Goal: Transaction & Acquisition: Purchase product/service

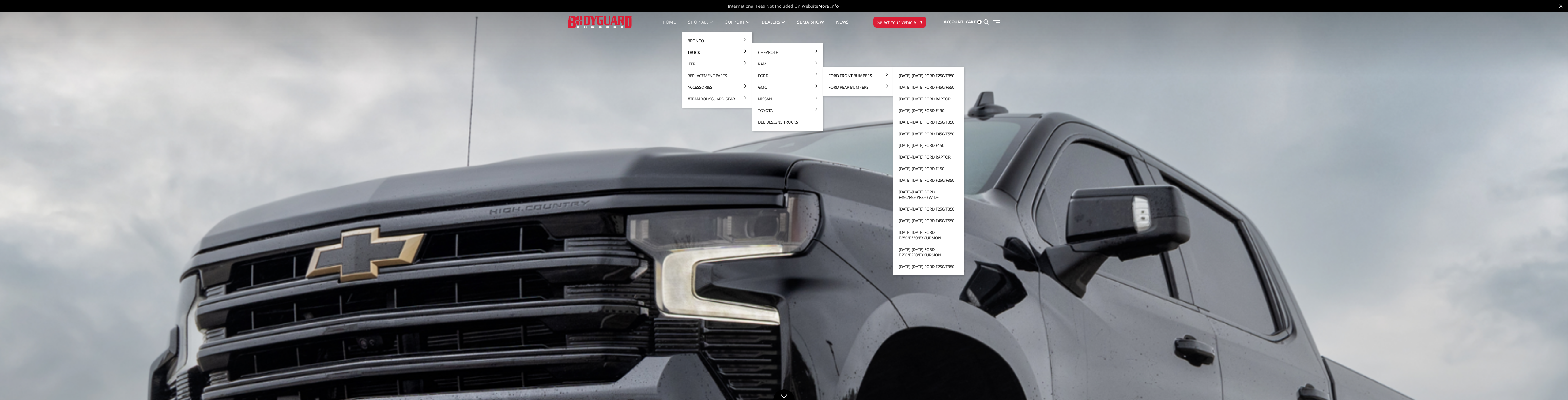
click at [909, 74] on link "[DATE]-[DATE] Ford F250/F350" at bounding box center [929, 76] width 66 height 12
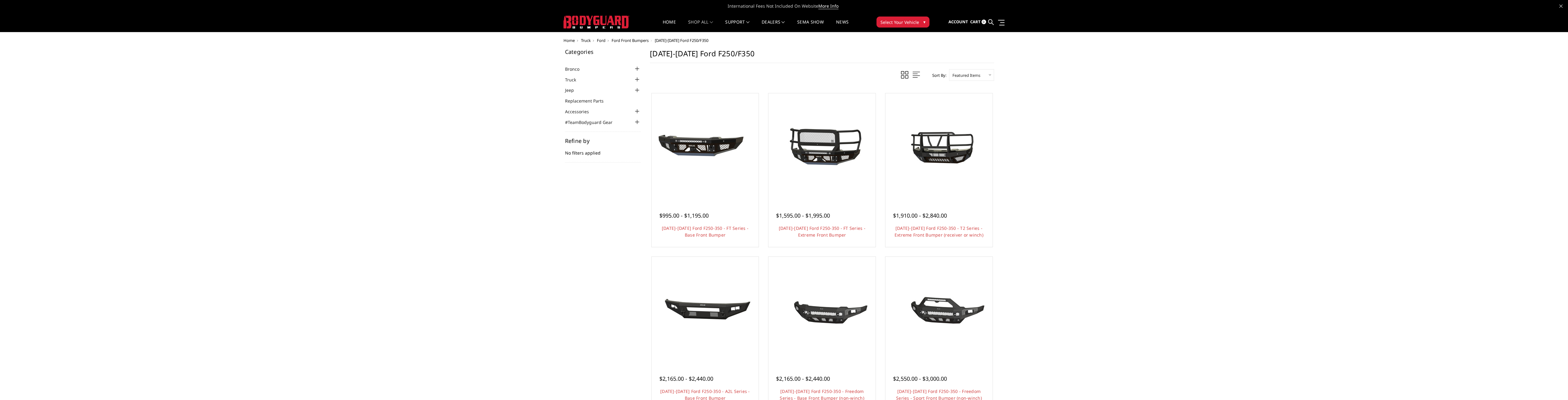
click at [949, 69] on select "Featured Items Newest Items Best Selling A to Z Z to A By Review Price: Ascendi…" at bounding box center [971, 75] width 45 height 12
click at [1024, 116] on div "Home Truck Ford Ford Front Bumpers 2023-2025 Ford F250/F350 Categories Bronco 2…" at bounding box center [784, 397] width 1568 height 718
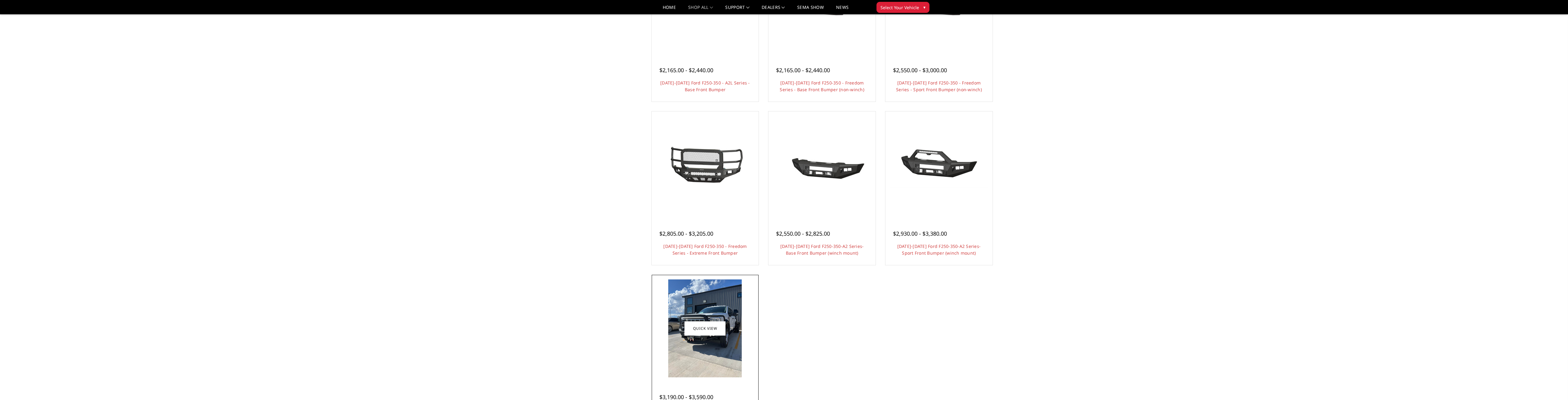
scroll to position [344, 0]
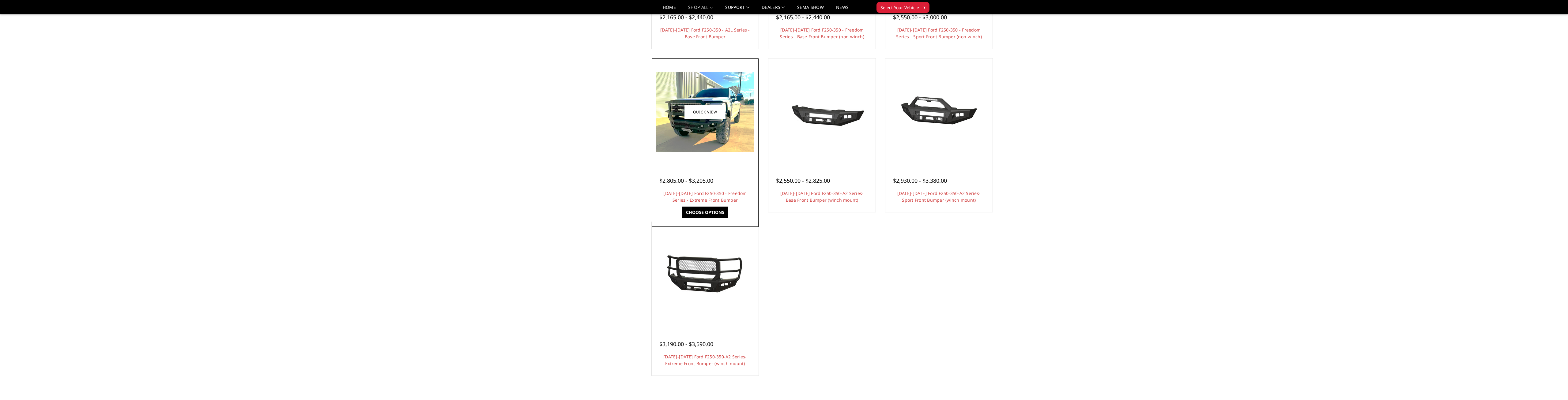
click at [710, 148] on img at bounding box center [705, 112] width 98 height 80
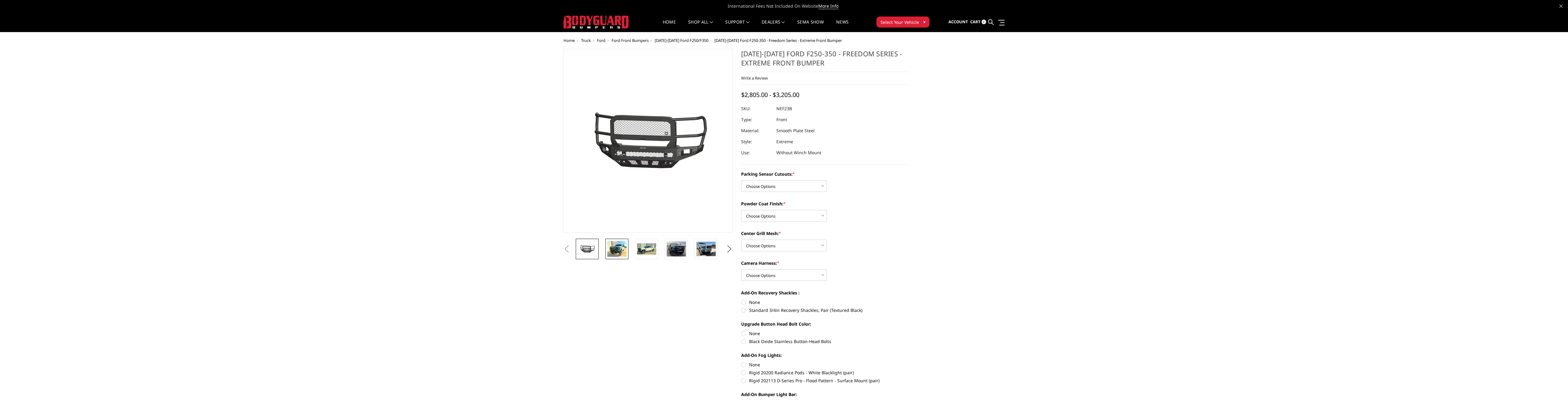
click at [608, 255] on img at bounding box center [616, 249] width 19 height 16
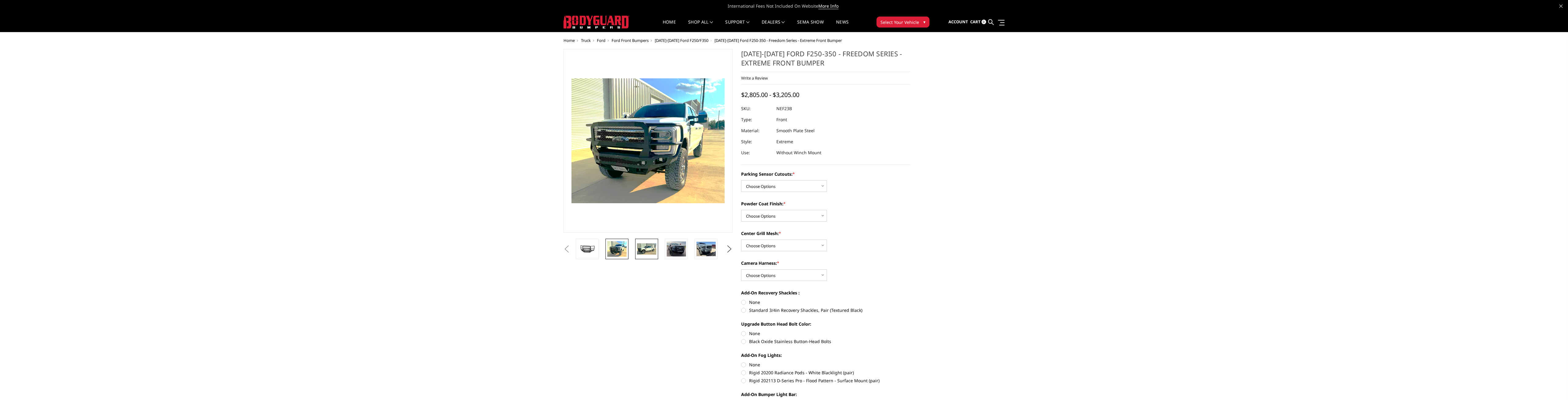
click at [650, 249] on img at bounding box center [647, 249] width 19 height 12
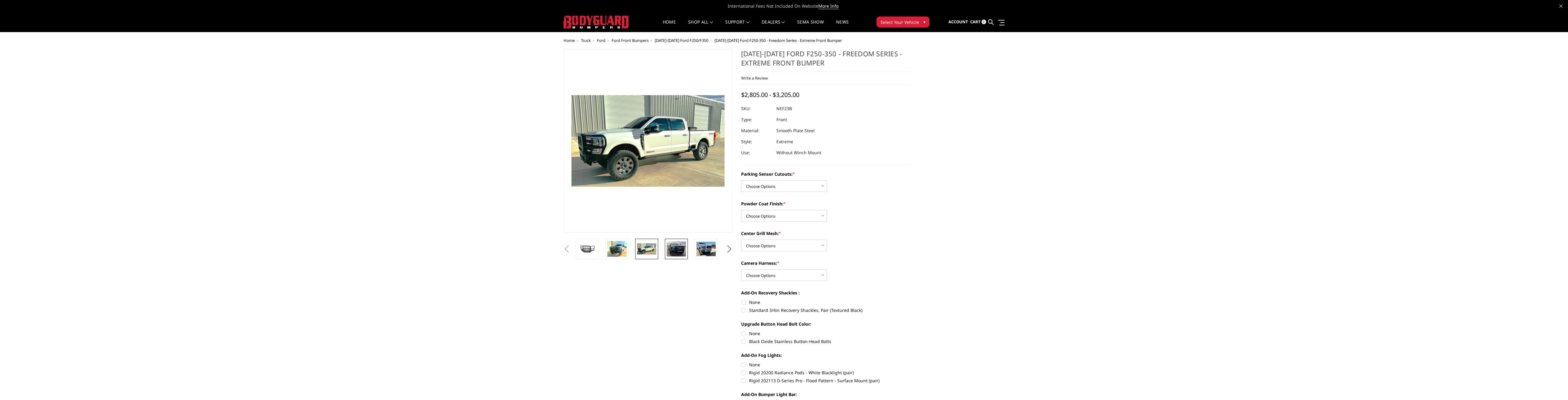
click at [670, 251] on img at bounding box center [676, 249] width 19 height 15
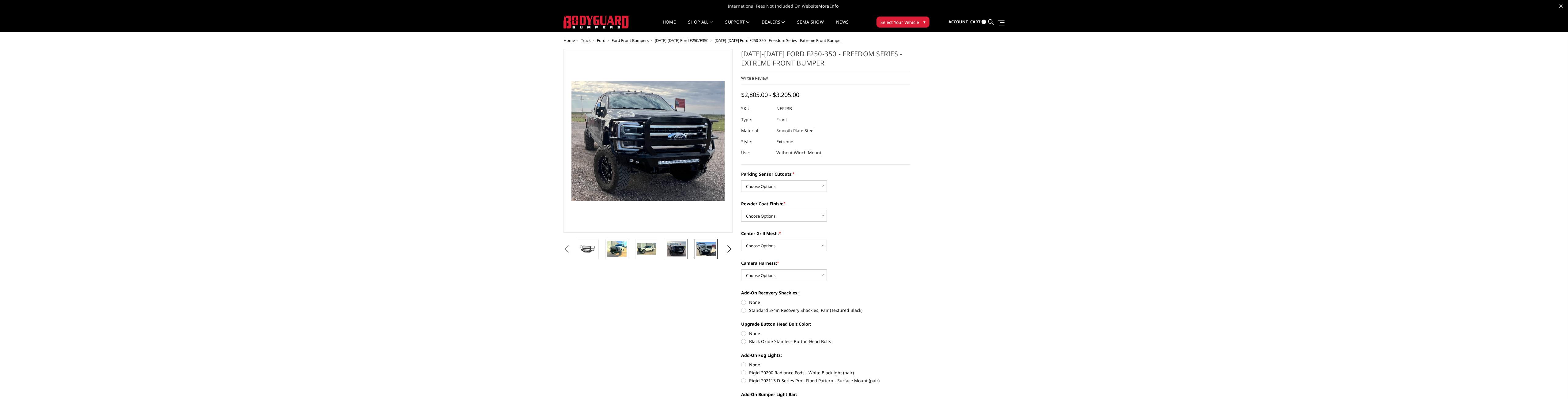
click at [696, 252] on img at bounding box center [706, 249] width 19 height 14
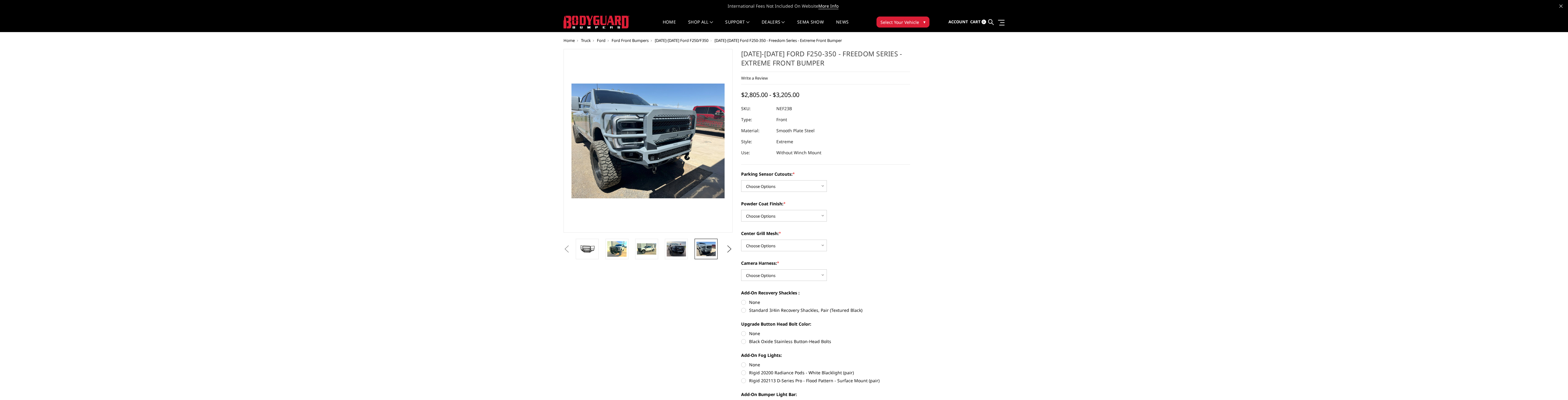
click at [709, 250] on img at bounding box center [706, 249] width 19 height 14
drag, startPoint x: 598, startPoint y: 248, endPoint x: 588, endPoint y: 246, distance: 10.2
click at [597, 248] on link at bounding box center [588, 249] width 23 height 20
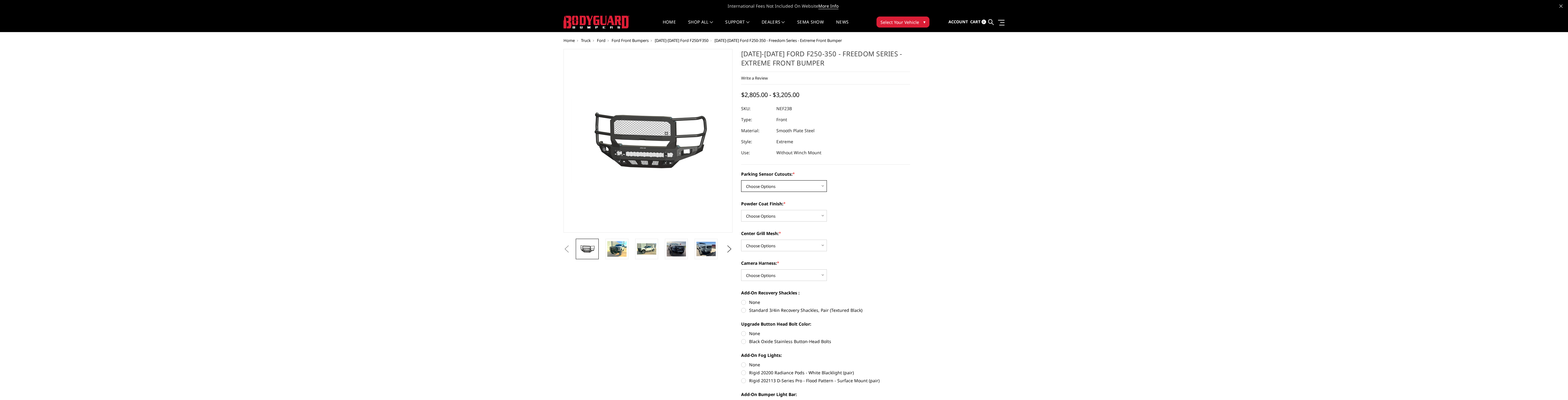
click at [741, 180] on select "Choose Options No - Without Parking Sensor Cutouts Yes - With Parking Sensor Cu…" at bounding box center [784, 186] width 86 height 12
select select "2583"
click option "Yes - With Parking Sensor Cutouts" at bounding box center [0, 0] width 0 height 0
click at [741, 210] on select "Choose Options Bare Metal Textured Black Powder Coat" at bounding box center [784, 215] width 86 height 12
select select "2584"
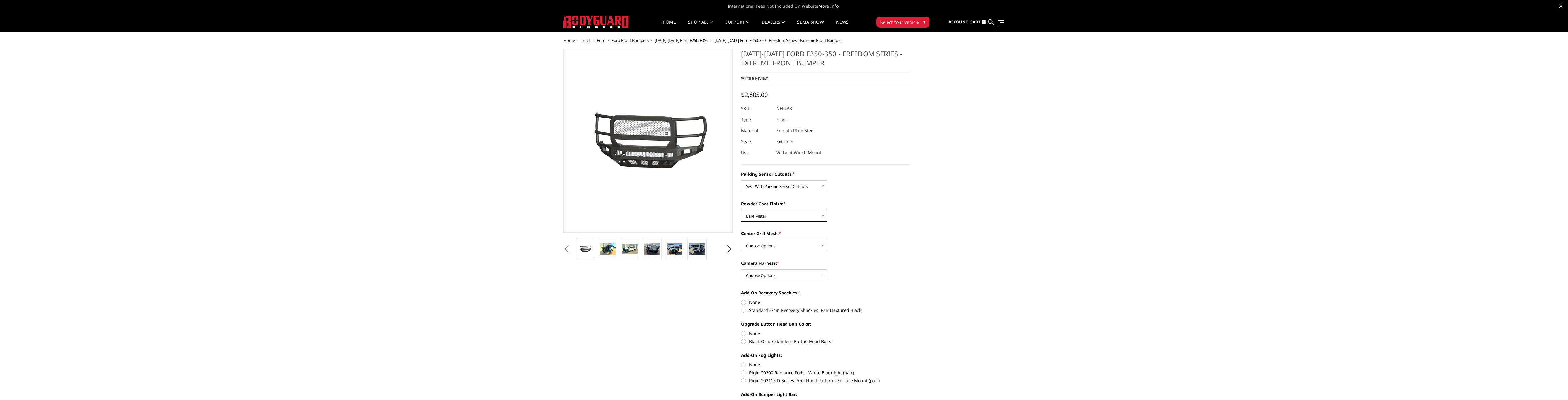
click option "Bare Metal" at bounding box center [0, 0] width 0 height 0
click at [741, 240] on select "Choose Options With Center Grill Mesh Without Center Grill Mesh" at bounding box center [784, 246] width 86 height 12
select select "2586"
click option "With Center Grill Mesh" at bounding box center [0, 0] width 0 height 0
click at [741, 270] on select "Choose Options WITH Camera Harness WITHOUT Camera Harness" at bounding box center [784, 275] width 86 height 12
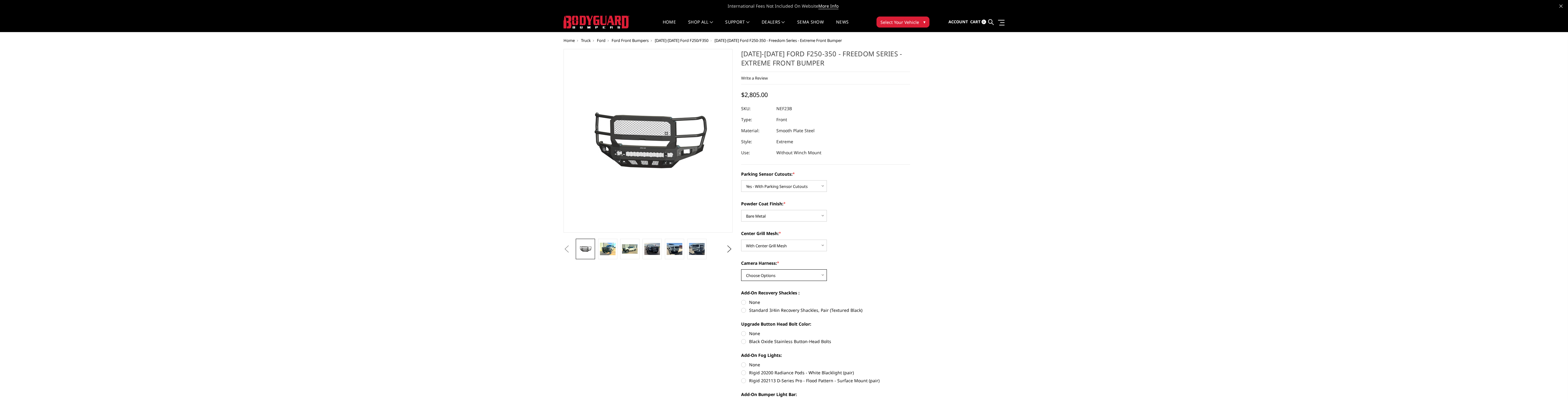
select select "2588"
click option "WITH Camera Harness" at bounding box center [0, 0] width 0 height 0
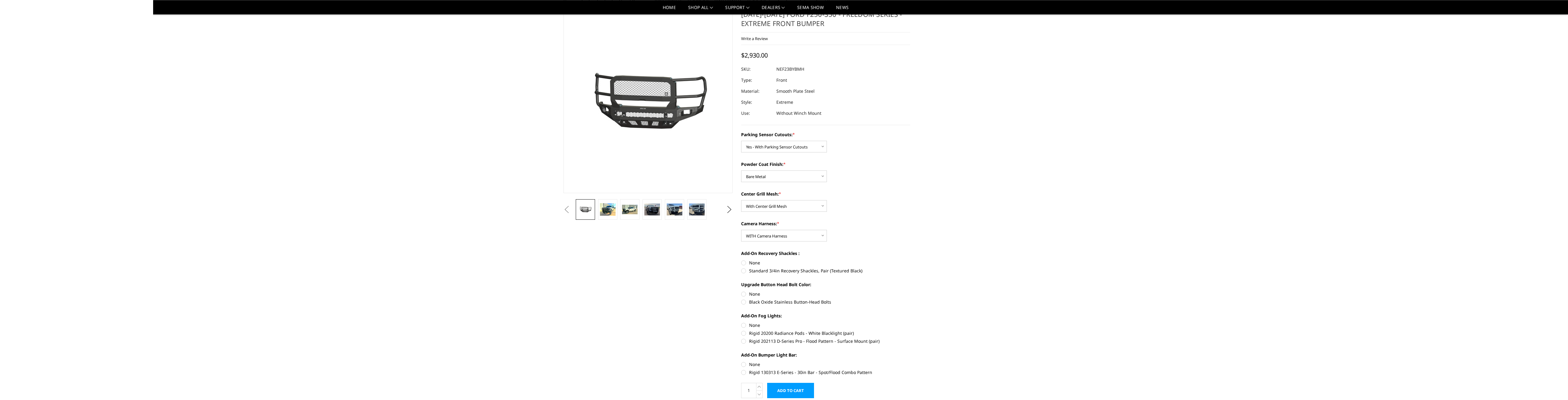
scroll to position [31, 0]
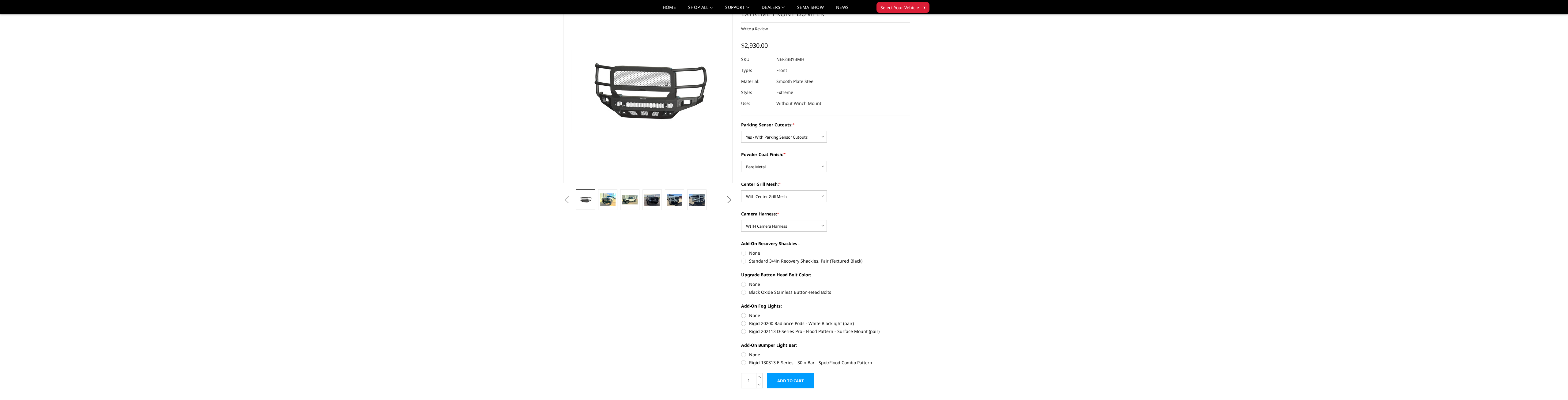
click at [744, 251] on label "None" at bounding box center [825, 253] width 169 height 6
click at [741, 250] on input "None" at bounding box center [741, 250] width 0 height 0
radio input "true"
click at [743, 293] on label "Black Oxide Stainless Button-Head Bolts" at bounding box center [825, 292] width 169 height 6
click at [911, 281] on input "Black Oxide Stainless Button-Head Bolts" at bounding box center [911, 281] width 0 height 0
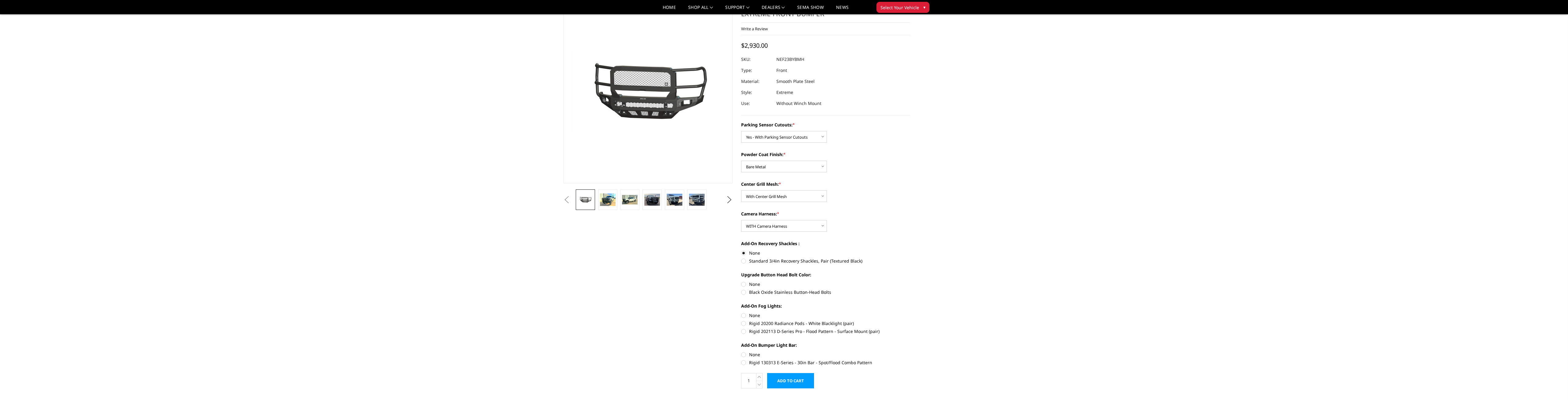
radio input "true"
click at [608, 203] on img at bounding box center [608, 199] width 16 height 12
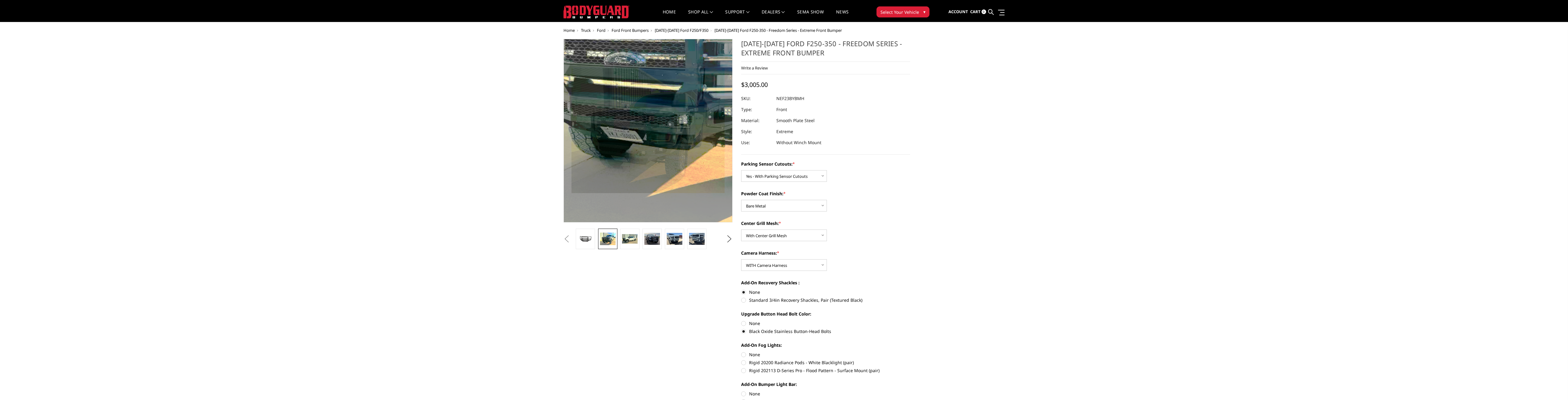
scroll to position [0, 0]
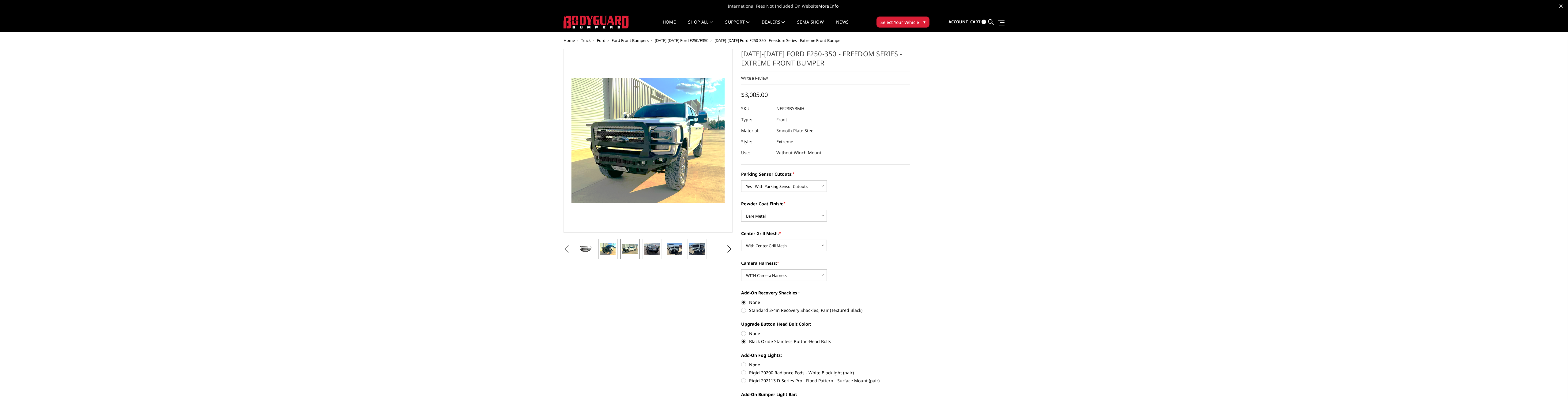
click at [637, 246] on img at bounding box center [630, 249] width 16 height 9
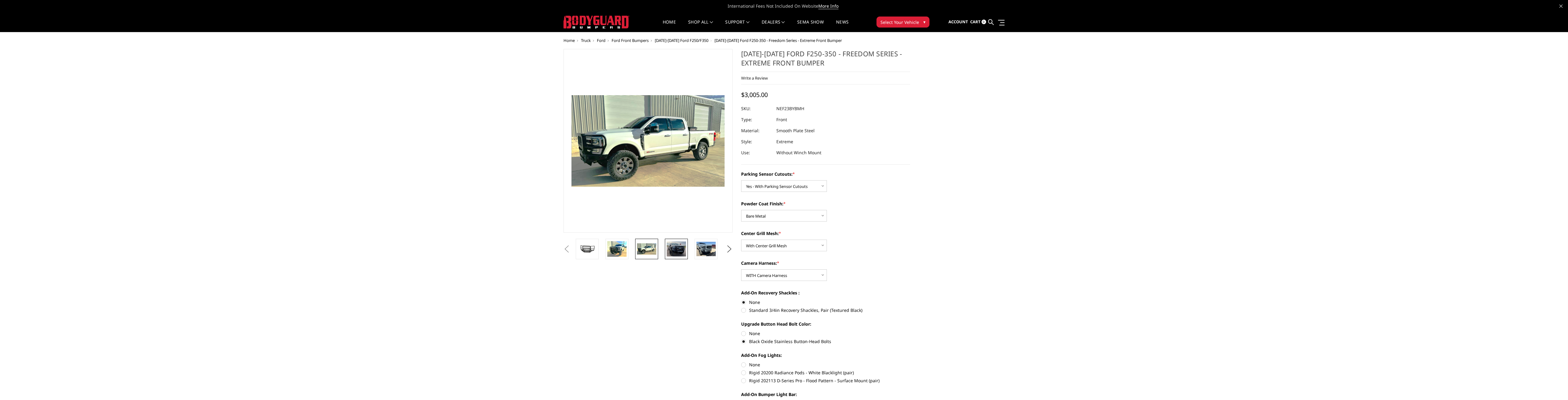
click at [666, 251] on link at bounding box center [676, 249] width 23 height 20
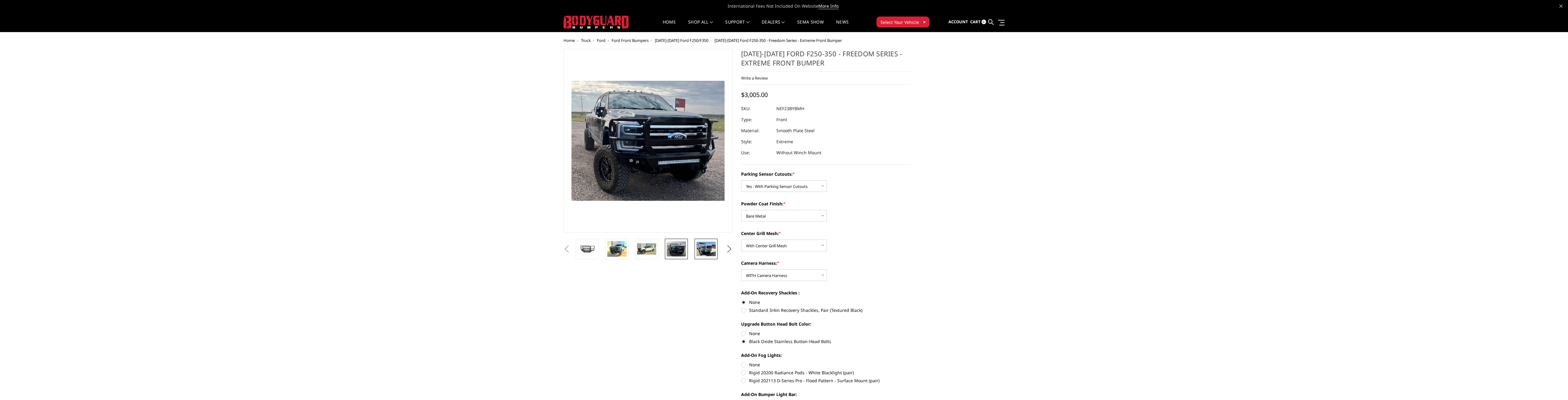
click at [698, 247] on img at bounding box center [706, 249] width 19 height 14
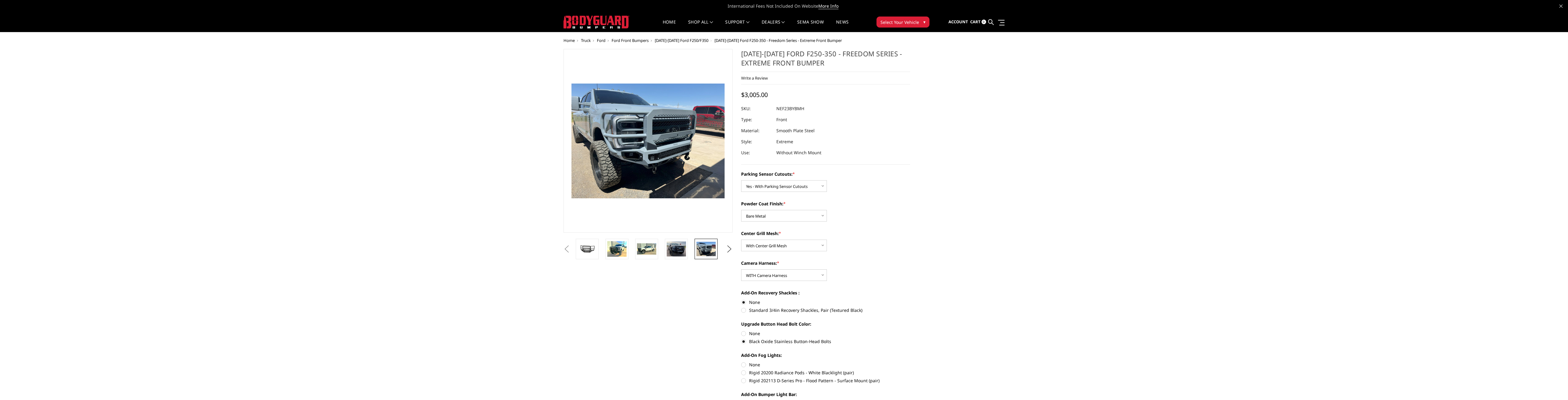
click at [720, 249] on li at bounding box center [707, 249] width 30 height 20
click at [727, 250] on button "Next" at bounding box center [730, 249] width 9 height 9
click at [699, 252] on img at bounding box center [706, 249] width 19 height 14
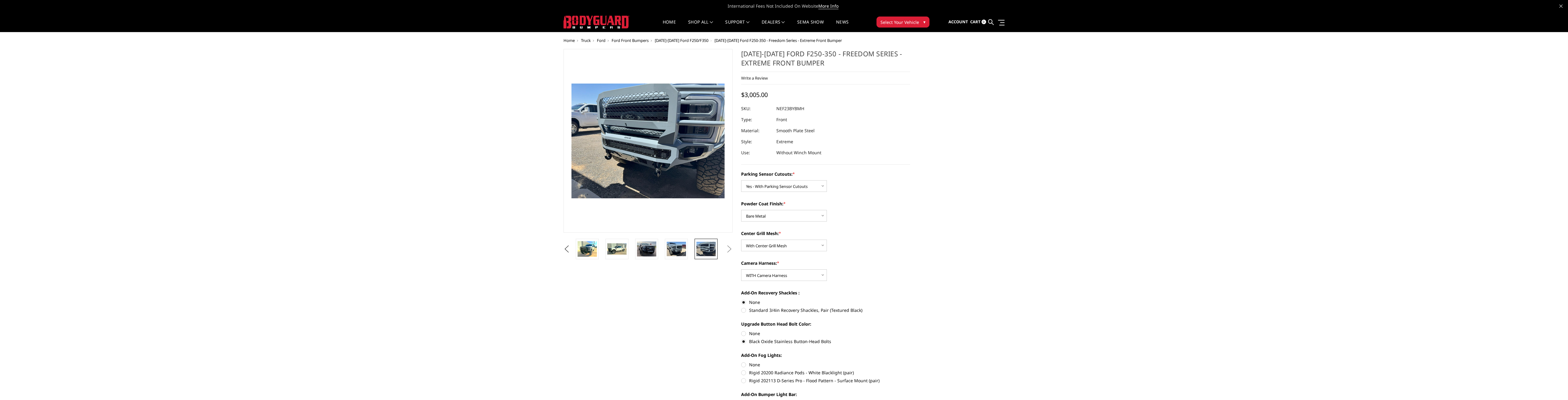
click at [732, 250] on button "Next" at bounding box center [730, 249] width 9 height 9
click at [589, 251] on img at bounding box center [587, 249] width 19 height 16
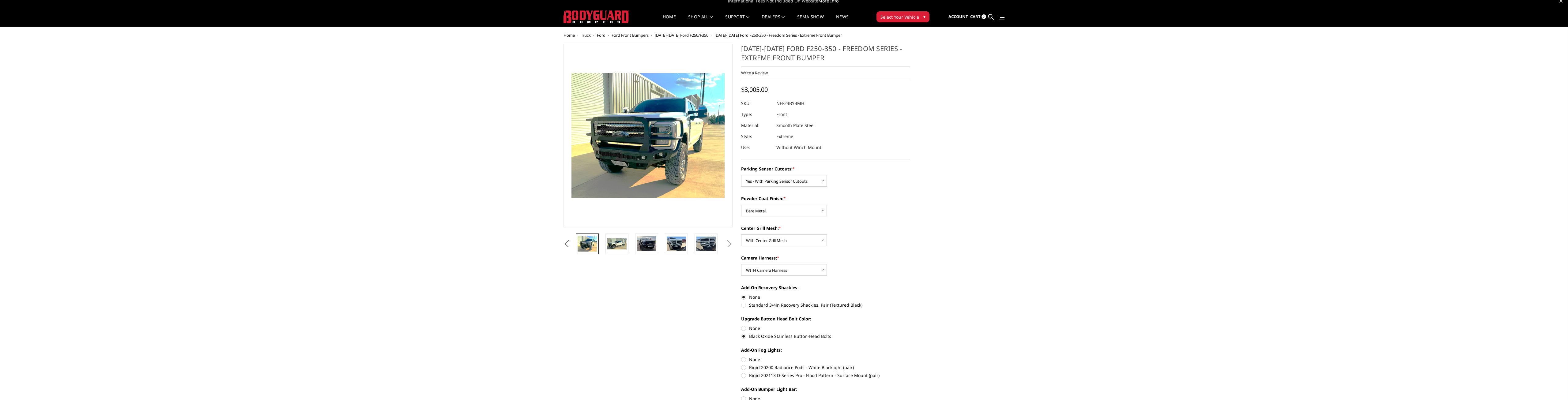
scroll to position [63, 0]
